Goal: Find specific page/section: Find specific page/section

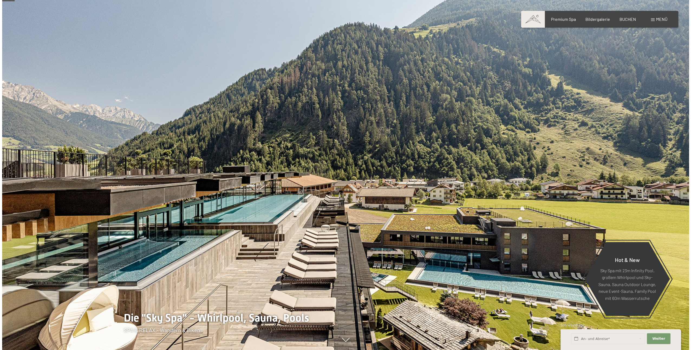
scroll to position [216, 0]
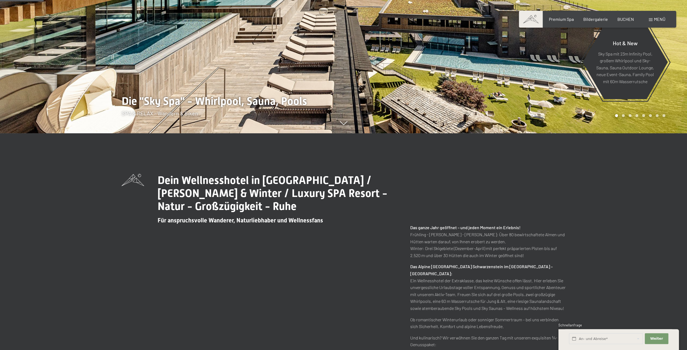
click at [652, 22] on div "Menü" at bounding box center [656, 19] width 17 height 6
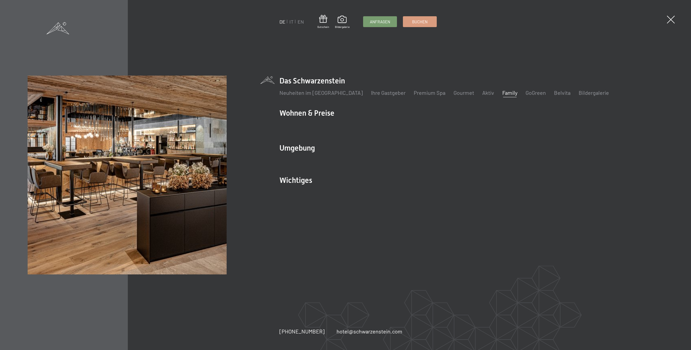
click at [502, 94] on link "Family" at bounding box center [509, 92] width 15 height 6
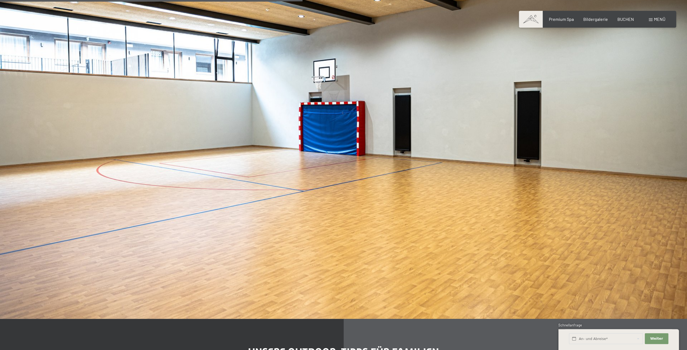
scroll to position [2138, 0]
